Goal: Find specific page/section: Find specific page/section

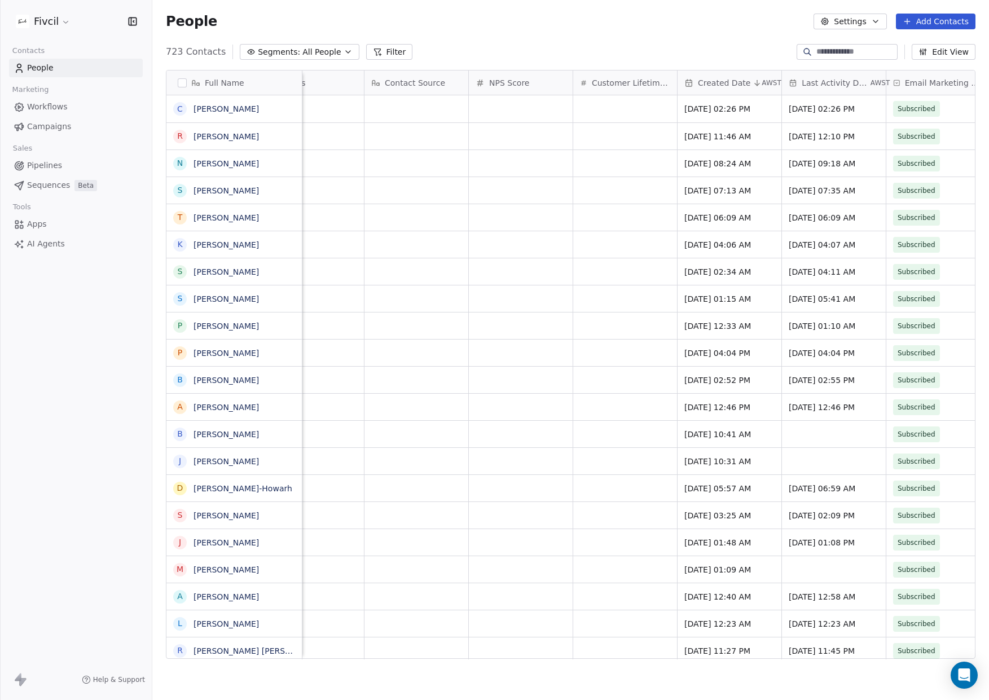
scroll to position [0, 1024]
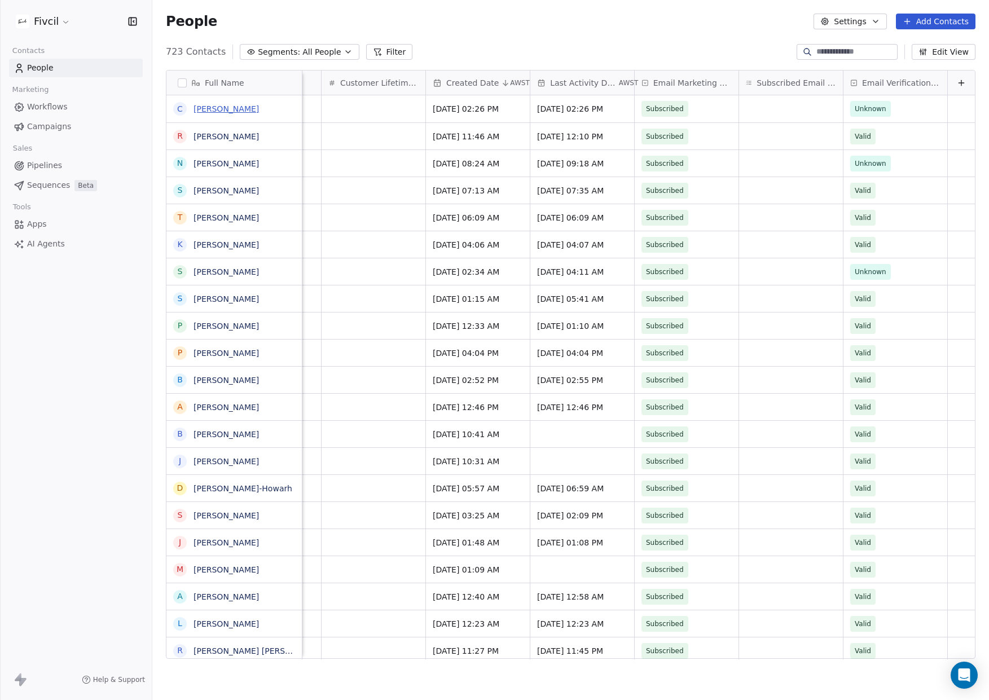
click at [232, 111] on link "[PERSON_NAME]" at bounding box center [225, 108] width 65 height 9
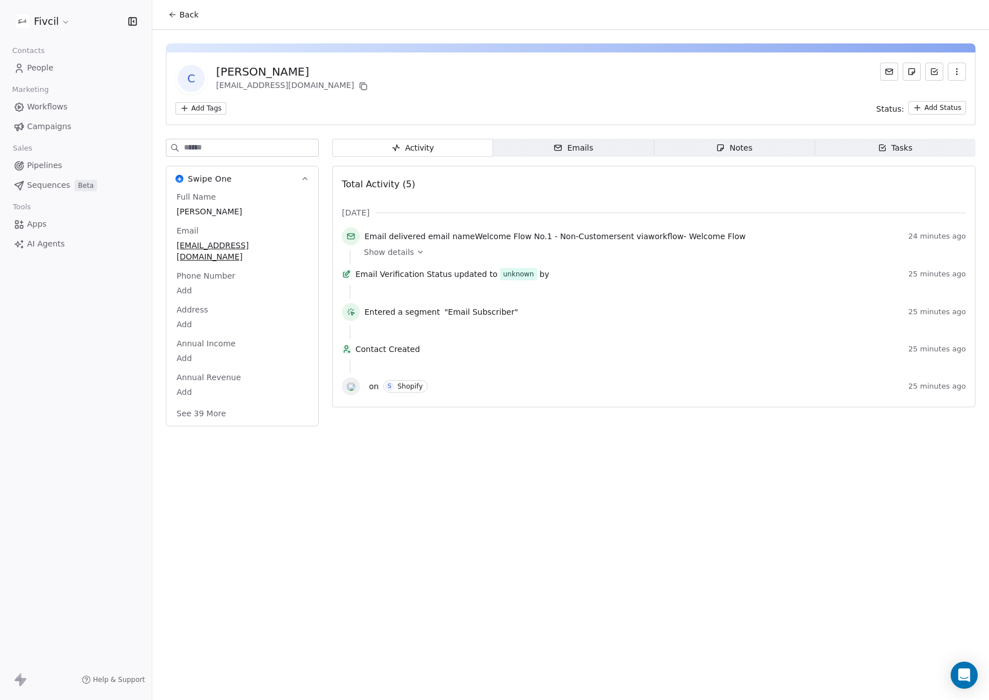
click at [174, 20] on button "Back" at bounding box center [183, 15] width 44 height 20
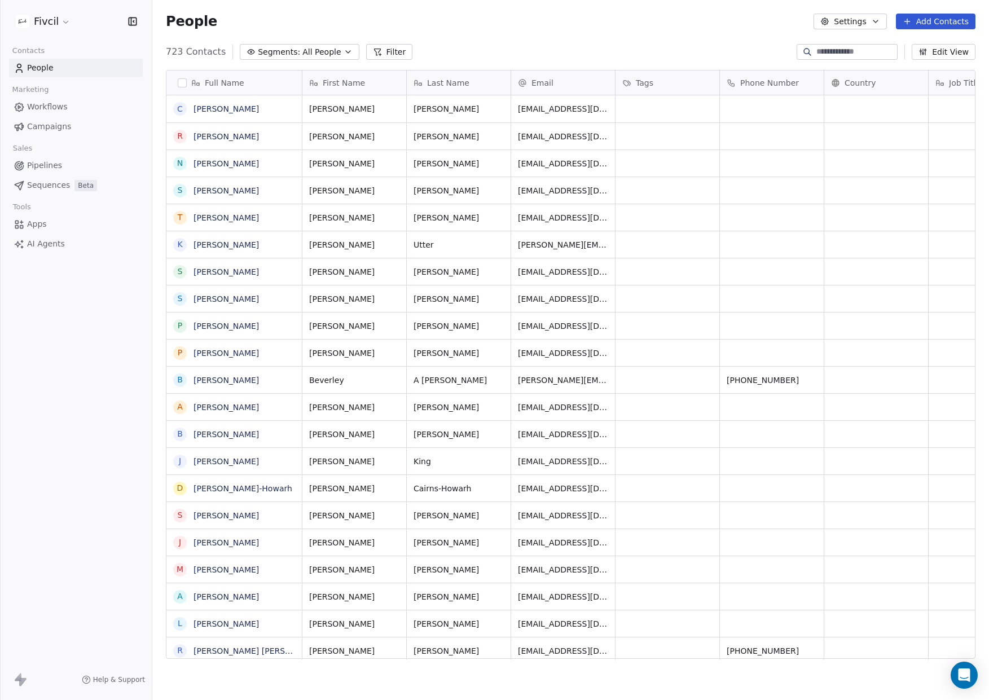
scroll to position [616, 836]
click at [60, 113] on link "Workflows" at bounding box center [76, 107] width 134 height 19
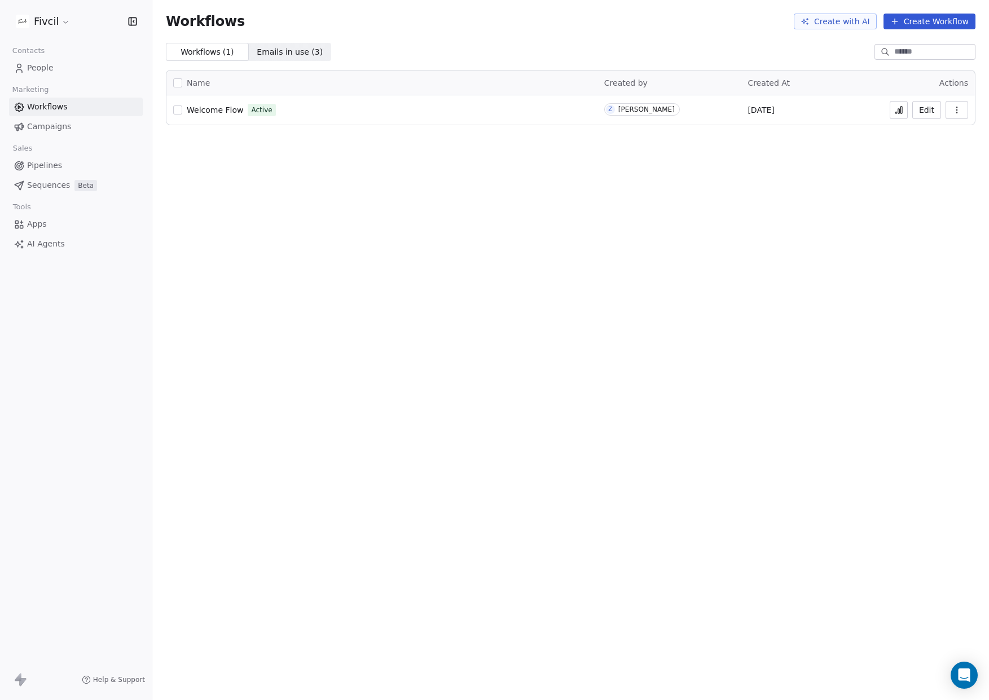
click at [904, 117] on button at bounding box center [898, 110] width 18 height 18
click at [63, 74] on link "People" at bounding box center [76, 68] width 134 height 19
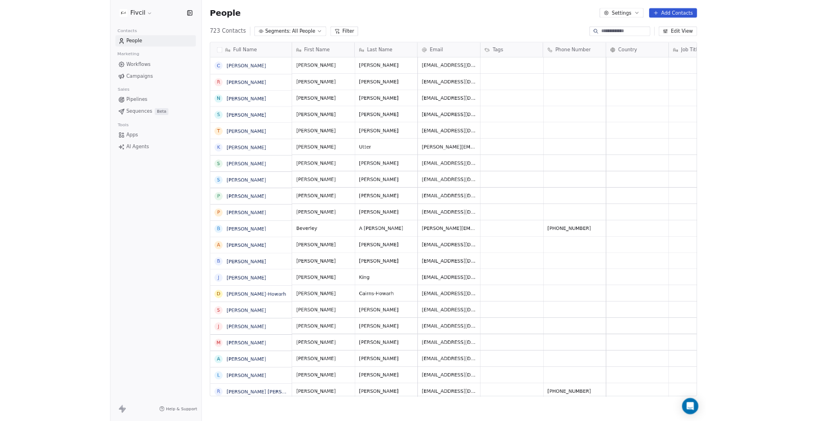
scroll to position [616, 836]
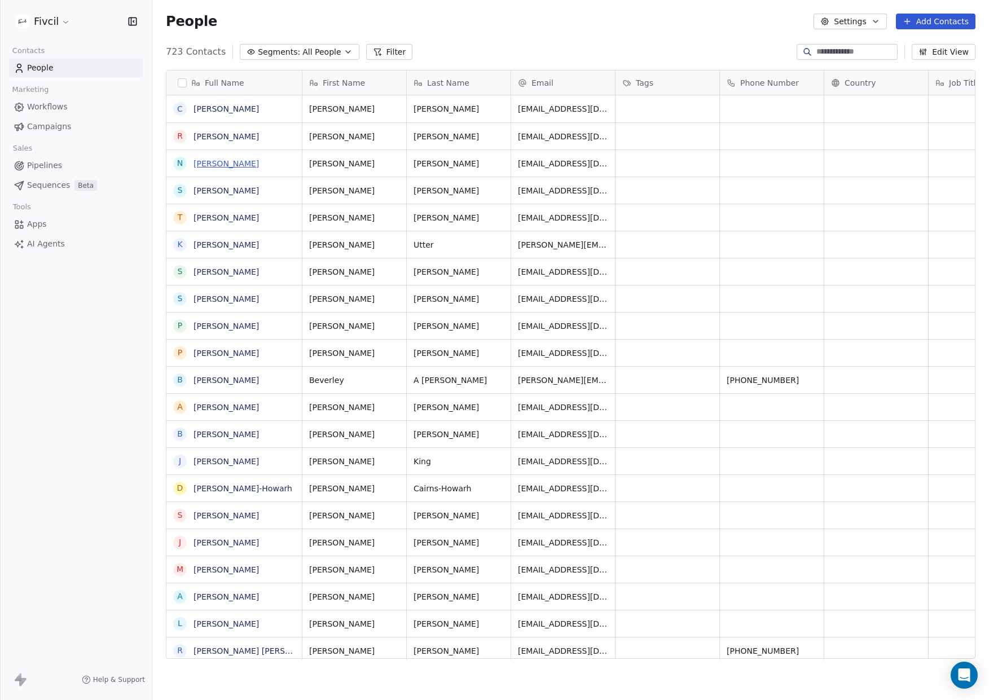
click at [219, 165] on link "[PERSON_NAME]" at bounding box center [225, 163] width 65 height 9
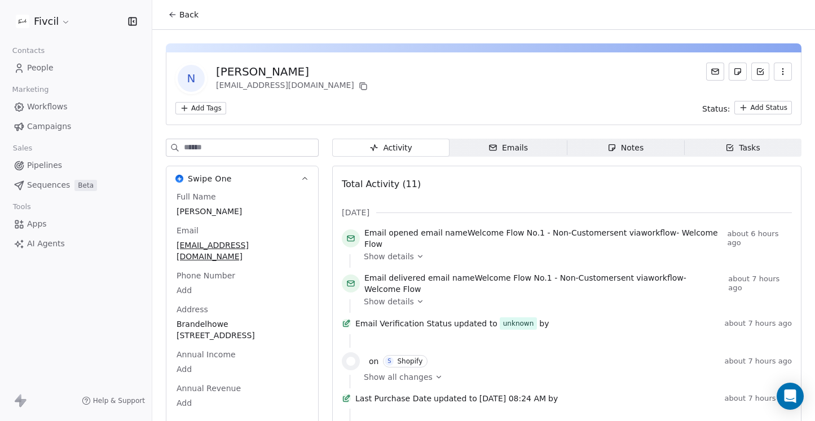
click at [69, 64] on link "People" at bounding box center [76, 68] width 134 height 19
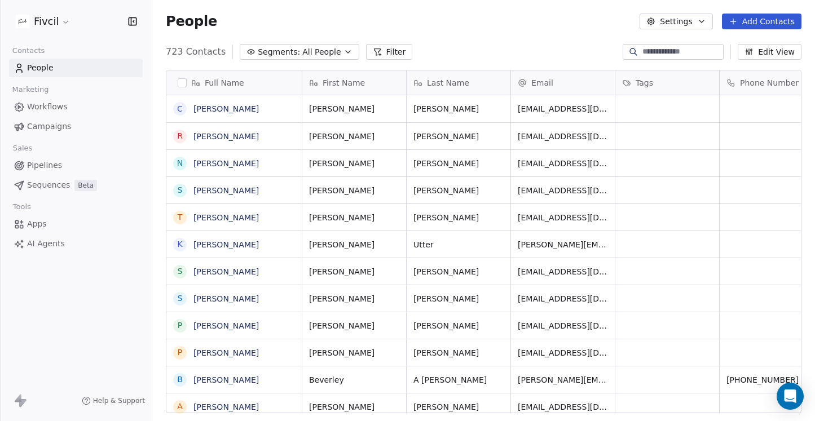
scroll to position [0, 1]
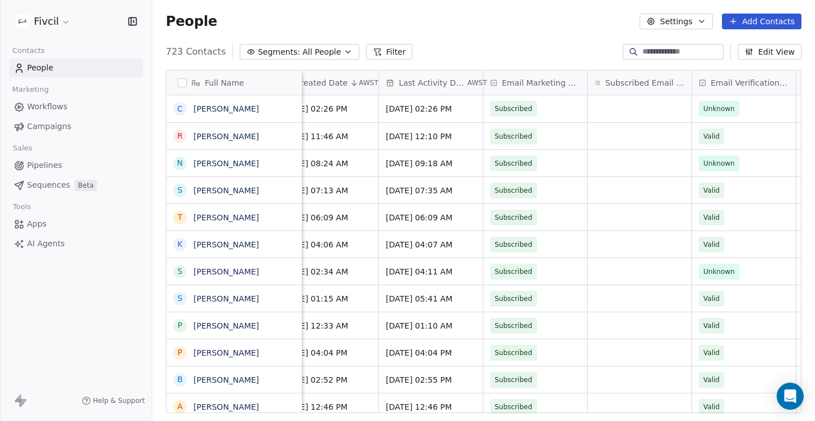
scroll to position [0, 1198]
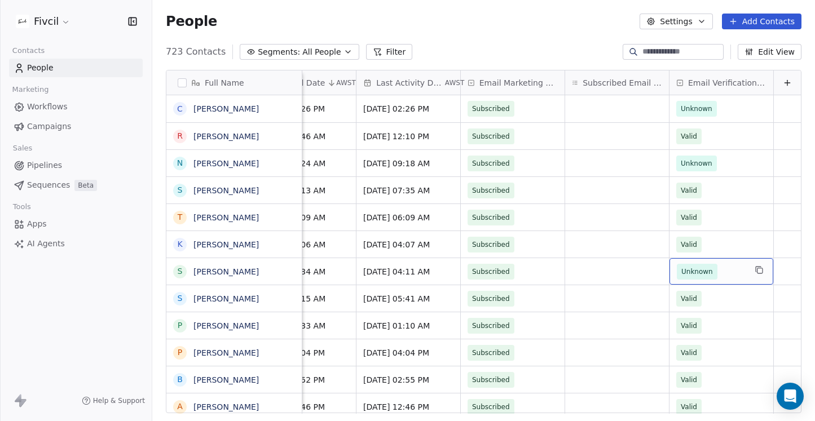
click at [740, 275] on span "Unknown" at bounding box center [711, 272] width 69 height 16
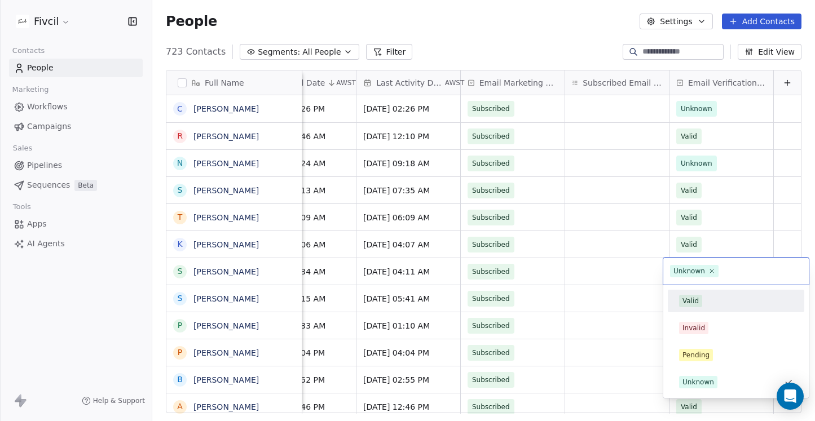
click at [724, 296] on div "Valid" at bounding box center [736, 301] width 114 height 12
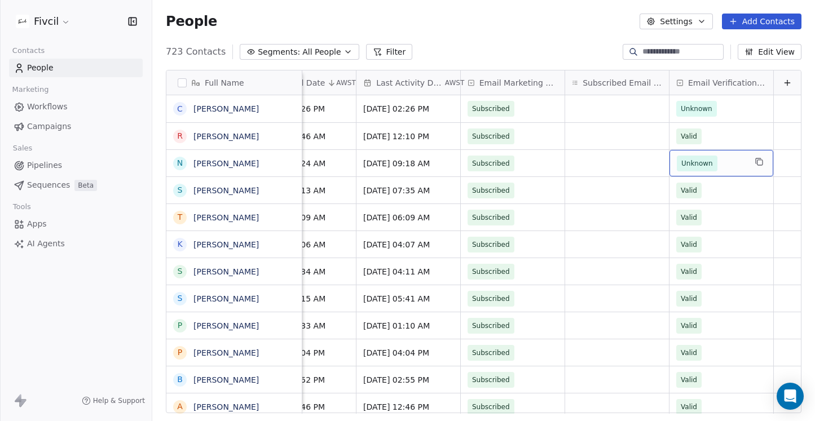
click at [740, 165] on span "Unknown" at bounding box center [711, 164] width 69 height 16
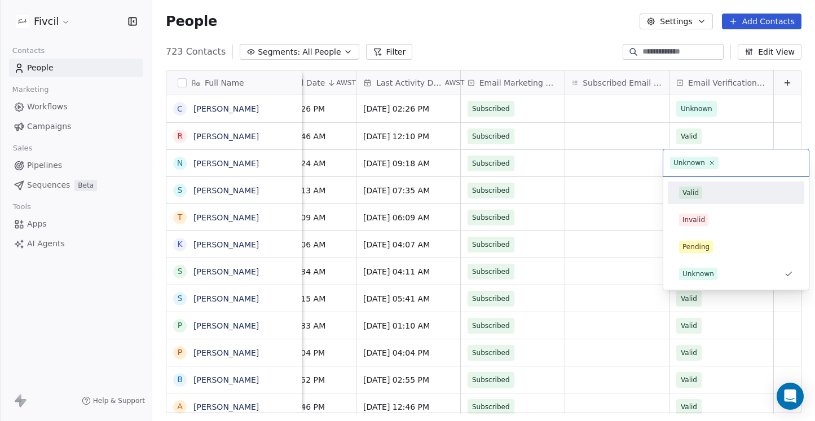
click at [728, 199] on div "Valid" at bounding box center [735, 193] width 127 height 18
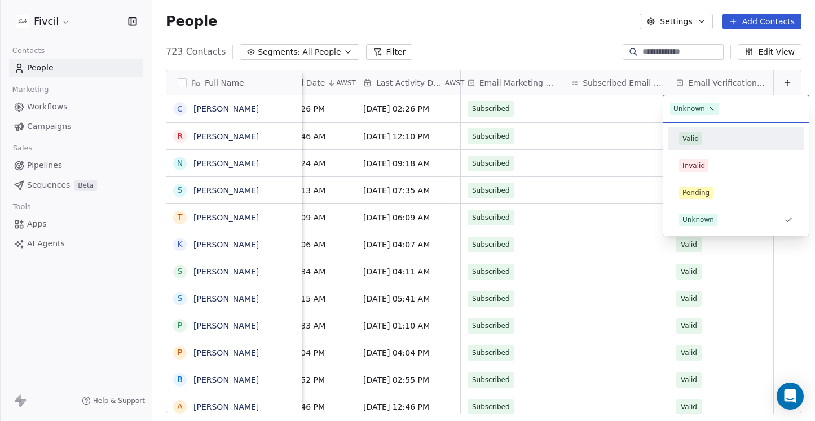
click at [731, 139] on div "Valid" at bounding box center [736, 139] width 114 height 12
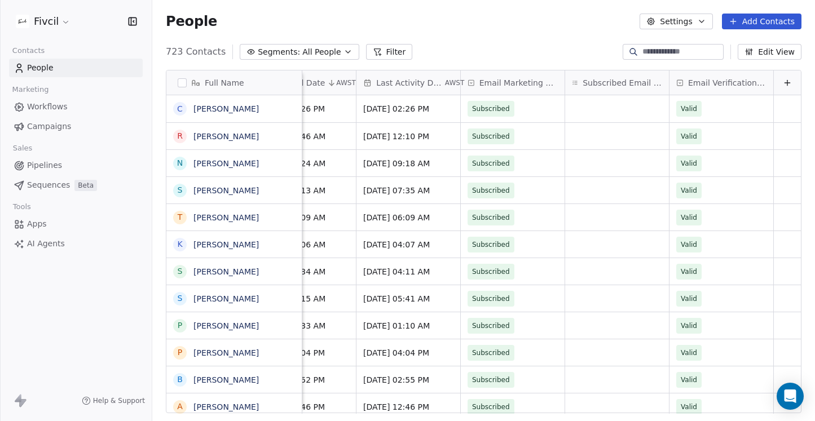
click at [85, 105] on link "Workflows" at bounding box center [76, 107] width 134 height 19
